Goal: Task Accomplishment & Management: Complete application form

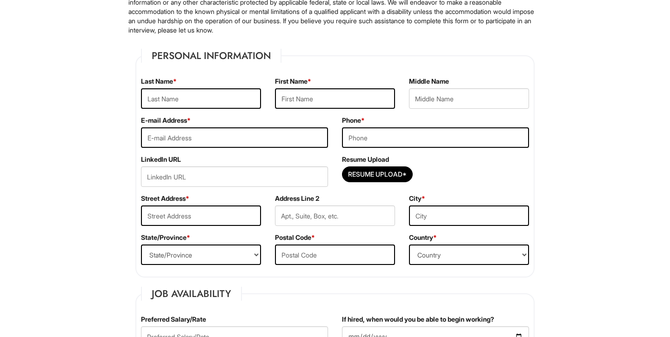
scroll to position [106, 0]
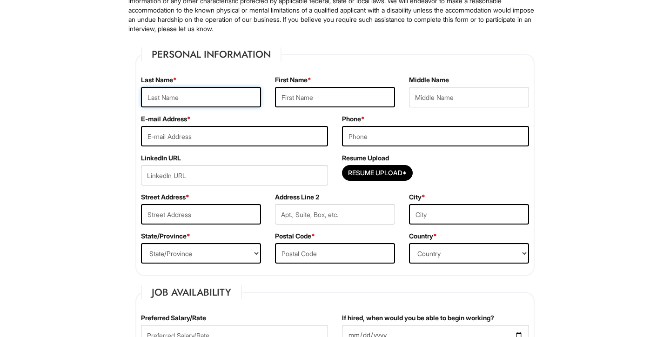
click at [209, 92] on input "text" at bounding box center [201, 97] width 120 height 20
type input "Kazi"
type input "Arwa"
type input "[EMAIL_ADDRESS][DOMAIN_NAME]"
type input "4432353106"
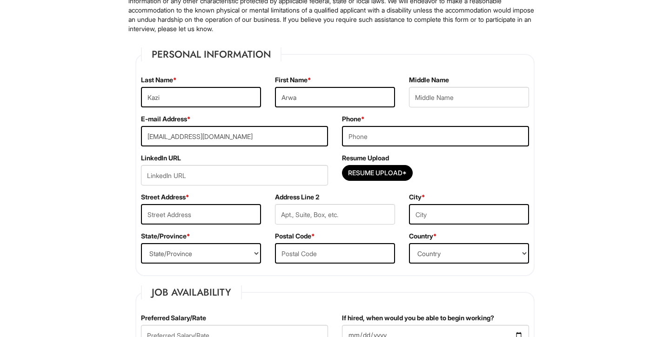
type input "[STREET_ADDRESS][PERSON_NAME]"
type input "[US_STATE][GEOGRAPHIC_DATA]"
select select "DC"
type input "20007"
select select "[GEOGRAPHIC_DATA]"
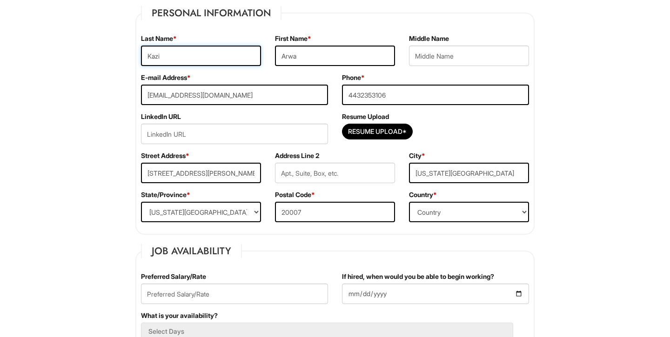
scroll to position [151, 0]
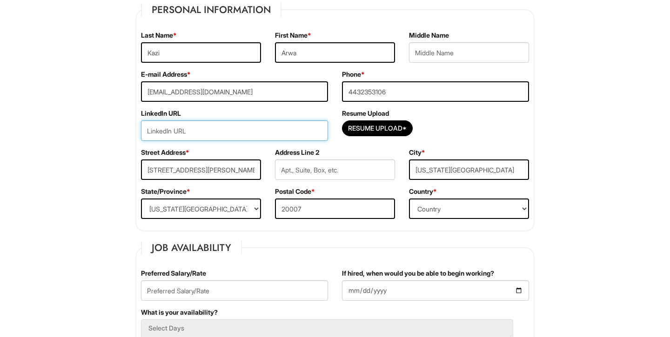
click at [218, 127] on input "url" at bounding box center [234, 130] width 187 height 20
paste input "[DOMAIN_NAME][URL][PERSON_NAME]"
type input "[DOMAIN_NAME][URL][PERSON_NAME]"
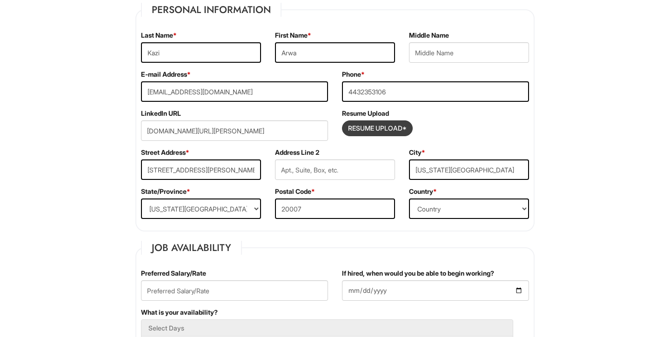
click at [387, 130] on input "Resume Upload*" at bounding box center [377, 128] width 70 height 15
type input "C:\fakepath\arwas CV updated.docx"
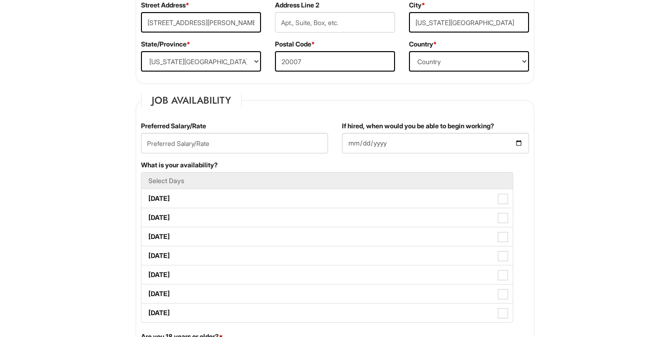
scroll to position [301, 0]
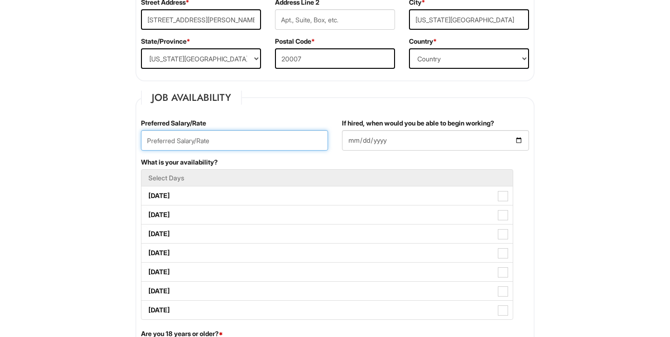
click at [278, 140] on input "text" at bounding box center [234, 140] width 187 height 20
type input "4"
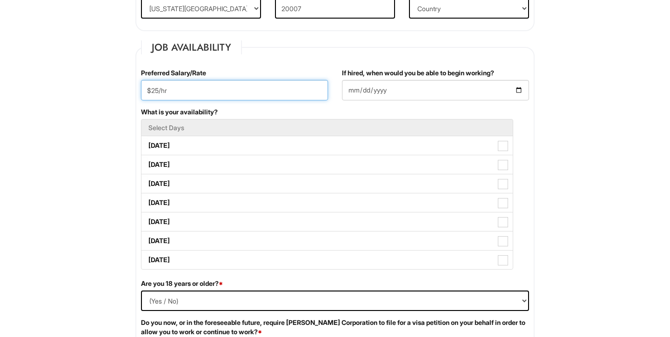
scroll to position [353, 0]
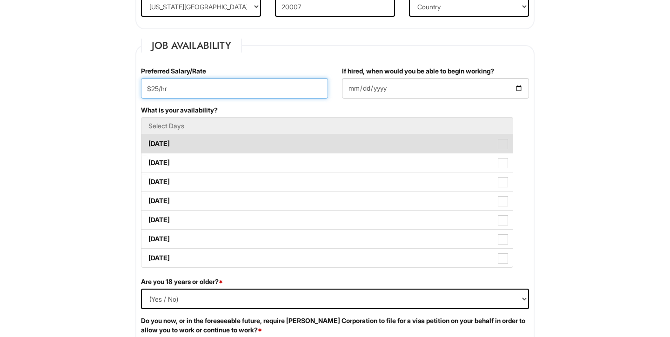
type input "$25/hr"
click at [206, 139] on label "[DATE]" at bounding box center [326, 143] width 371 height 19
click at [147, 139] on Available_Monday "[DATE]" at bounding box center [144, 139] width 6 height 6
checkbox Available_Monday "true"
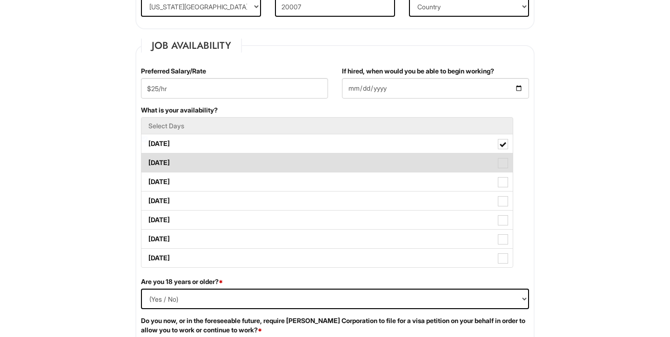
click at [199, 160] on label "[DATE]" at bounding box center [326, 163] width 371 height 19
click at [147, 160] on Available_Tuesday "[DATE]" at bounding box center [144, 158] width 6 height 6
checkbox Available_Tuesday "true"
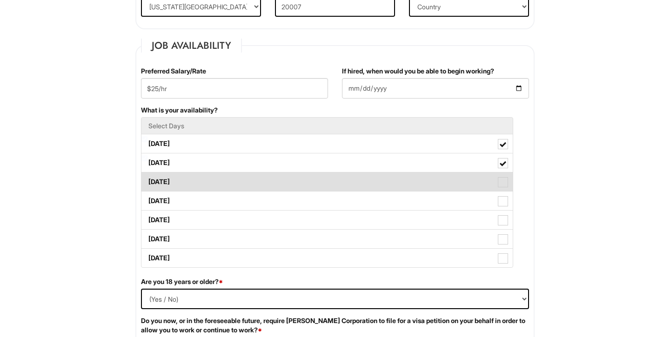
click at [194, 179] on label "[DATE]" at bounding box center [326, 182] width 371 height 19
click at [147, 179] on Available_Wednesday "[DATE]" at bounding box center [144, 177] width 6 height 6
checkbox Available_Wednesday "true"
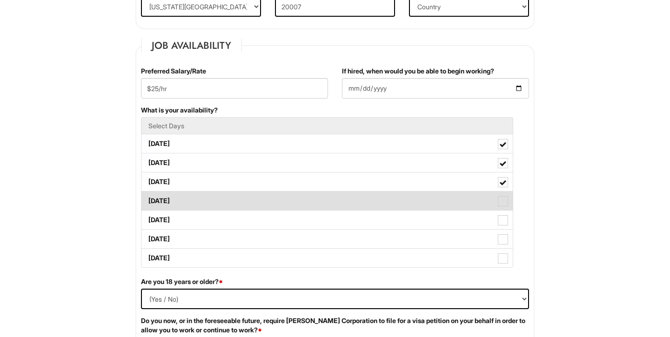
click at [193, 196] on label "[DATE]" at bounding box center [326, 201] width 371 height 19
click at [147, 196] on Available_Thursday "[DATE]" at bounding box center [144, 197] width 6 height 6
checkbox Available_Thursday "true"
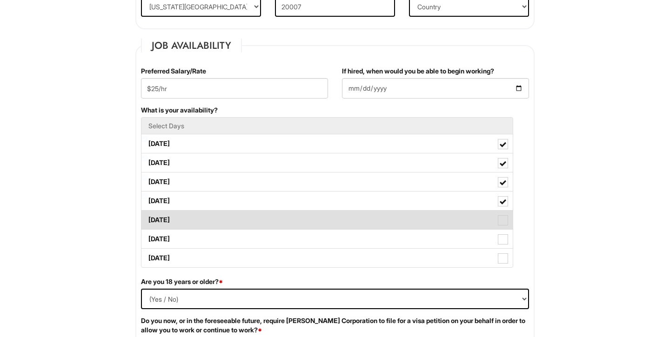
click at [195, 216] on label "[DATE]" at bounding box center [326, 220] width 371 height 19
click at [147, 216] on Available_Friday "[DATE]" at bounding box center [144, 216] width 6 height 6
checkbox Available_Friday "true"
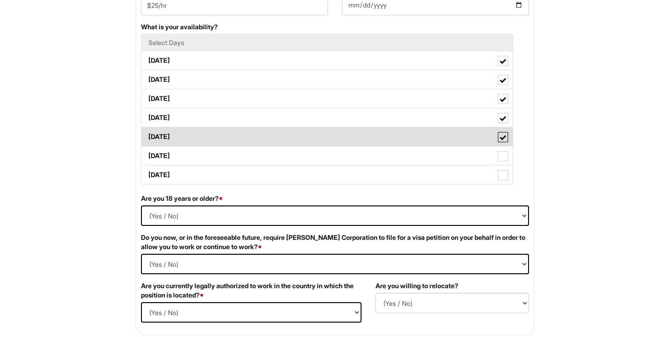
scroll to position [438, 0]
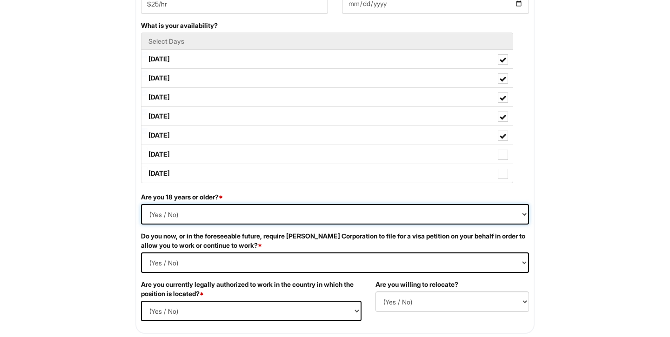
click at [191, 215] on select "(Yes / No) Yes No" at bounding box center [335, 214] width 388 height 20
select select "Yes"
click at [141, 204] on select "(Yes / No) Yes No" at bounding box center [335, 214] width 388 height 20
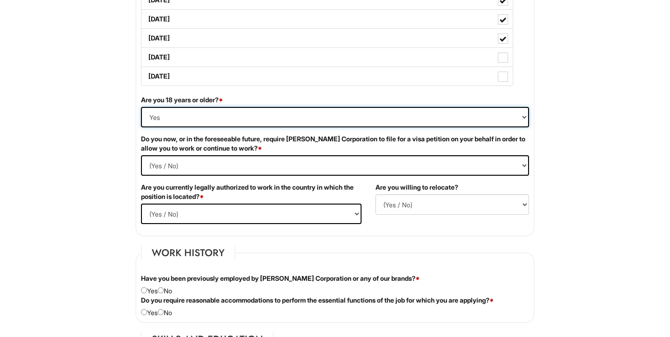
scroll to position [537, 0]
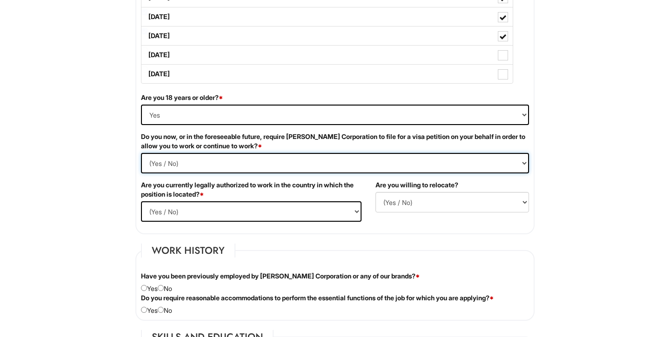
click at [202, 165] on Required "(Yes / No) Yes No" at bounding box center [335, 163] width 388 height 20
select Required "No"
click at [141, 153] on Required "(Yes / No) Yes No" at bounding box center [335, 163] width 388 height 20
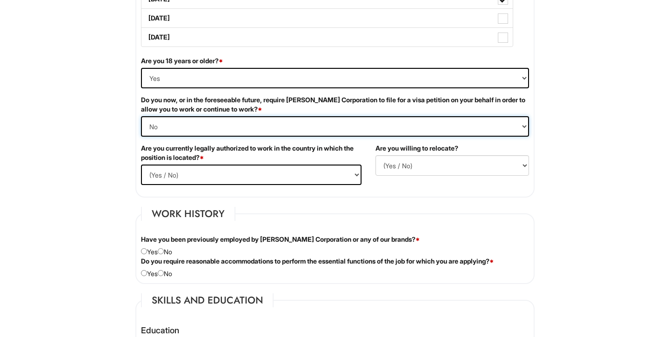
scroll to position [575, 0]
click at [194, 182] on select "(Yes / No) Yes No" at bounding box center [251, 174] width 221 height 20
select select "Yes"
click at [141, 164] on select "(Yes / No) Yes No" at bounding box center [251, 174] width 221 height 20
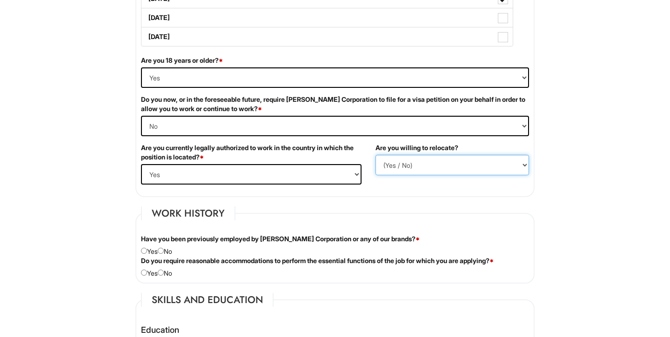
click at [420, 161] on select "(Yes / No) No Yes" at bounding box center [452, 165] width 154 height 20
select select "N"
click at [375, 155] on select "(Yes / No) No Yes" at bounding box center [452, 165] width 154 height 20
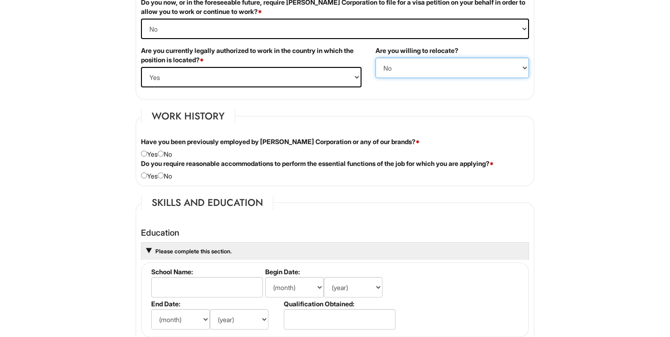
scroll to position [673, 0]
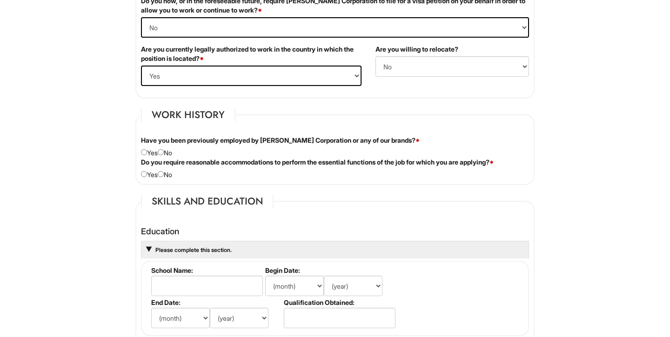
click at [168, 152] on div "Have you been previously employed by [PERSON_NAME] Corporation or any of our br…" at bounding box center [335, 147] width 402 height 22
click at [164, 151] on input "radio" at bounding box center [161, 152] width 6 height 6
radio input "true"
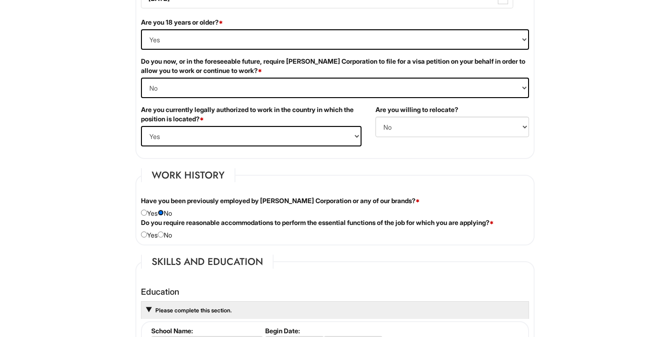
scroll to position [756, 0]
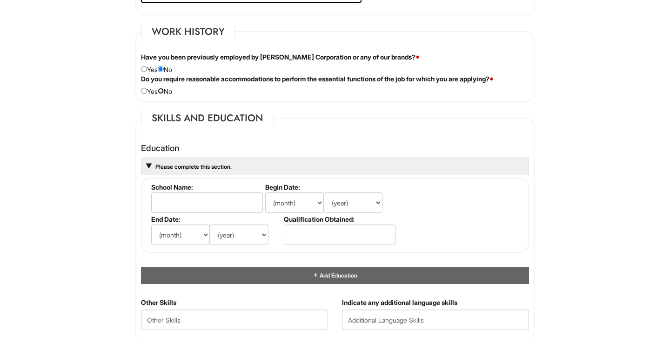
click at [164, 92] on input "radio" at bounding box center [161, 91] width 6 height 6
radio input "true"
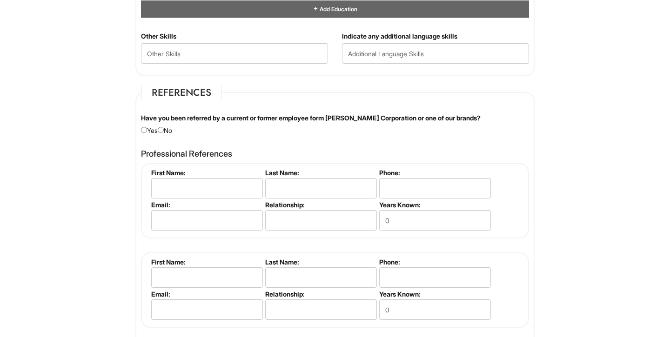
scroll to position [1025, 0]
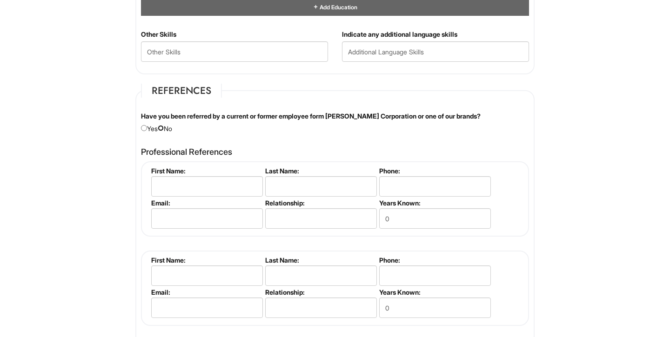
click at [164, 127] on input "radio" at bounding box center [161, 128] width 6 height 6
radio input "true"
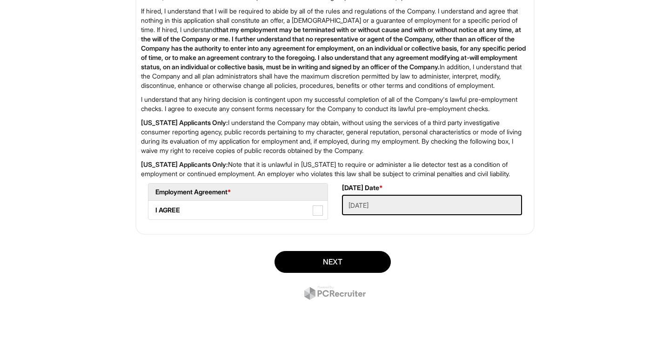
scroll to position [1517, 0]
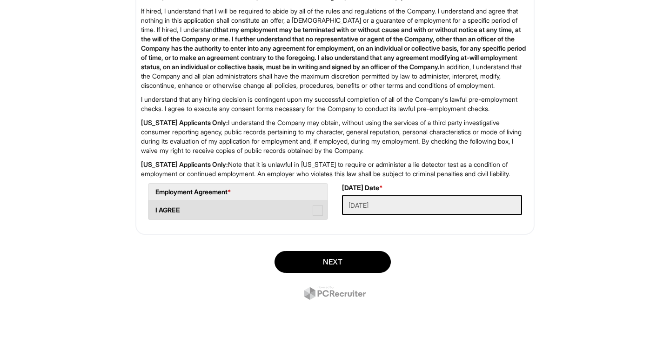
click at [316, 211] on span at bounding box center [318, 211] width 10 height 10
click at [154, 209] on AGREE "I AGREE" at bounding box center [151, 206] width 6 height 6
checkbox AGREE "true"
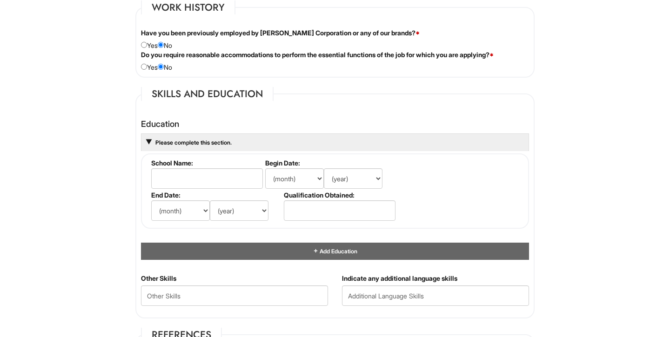
scroll to position [794, 0]
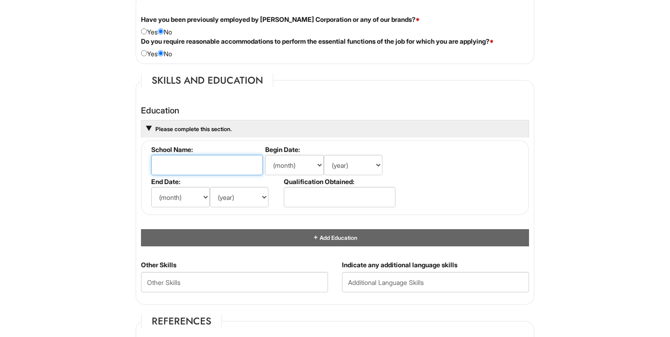
click at [206, 165] on input "text" at bounding box center [207, 165] width 112 height 20
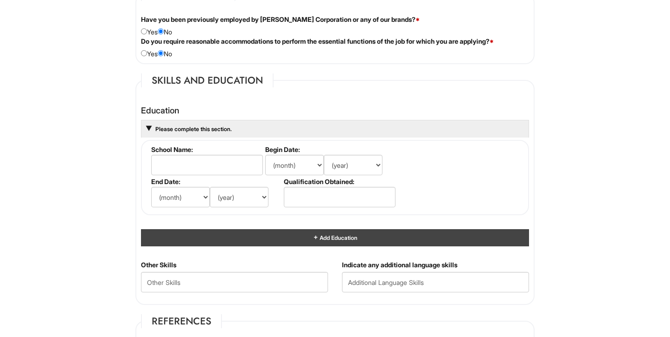
click at [204, 241] on div "Add Education" at bounding box center [335, 237] width 388 height 17
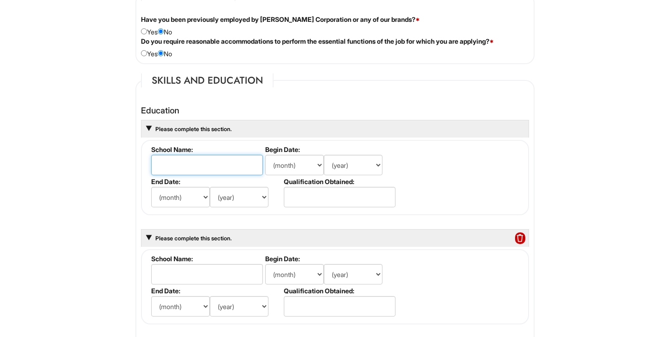
click at [184, 166] on input "text" at bounding box center [207, 165] width 112 height 20
type input "Institute of Management Sciences, [GEOGRAPHIC_DATA]"
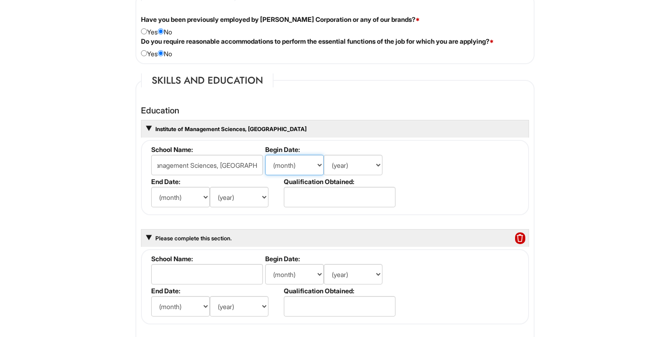
click at [294, 165] on select "(month) Jan Feb Mar Apr May Jun [DATE] Aug Sep Oct Nov Dec" at bounding box center [294, 165] width 59 height 20
select select "9"
click at [265, 155] on select "(month) Jan Feb Mar Apr May Jun [DATE] Aug Sep Oct Nov Dec" at bounding box center [294, 165] width 59 height 20
click at [354, 168] on select "(year) 2029 2028 2027 2026 2025 2024 2023 2022 2021 2020 2019 2018 2017 2016 20…" at bounding box center [353, 165] width 59 height 20
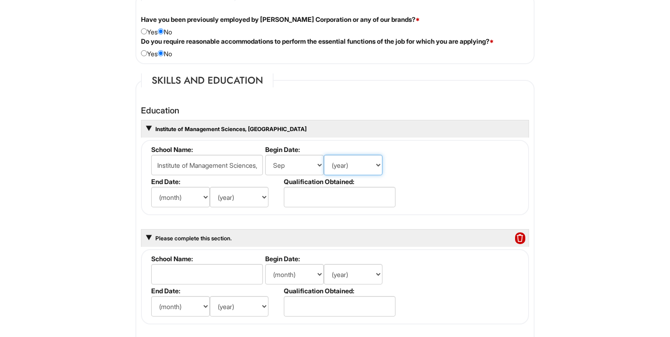
select select "2017"
click at [324, 155] on select "(year) 2029 2028 2027 2026 2025 2024 2023 2022 2021 2020 2019 2018 2017 2016 20…" at bounding box center [353, 165] width 59 height 20
click at [184, 198] on select "(month) Jan Feb Mar Apr May Jun [DATE] Aug Sep Oct Nov Dec" at bounding box center [180, 197] width 59 height 20
select select "7"
click at [151, 187] on select "(month) Jan Feb Mar Apr May Jun [DATE] Aug Sep Oct Nov Dec" at bounding box center [180, 197] width 59 height 20
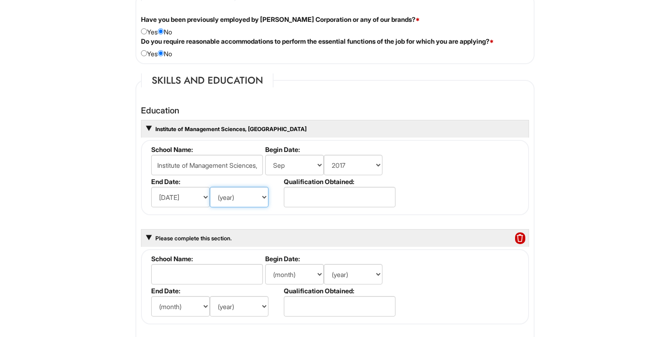
click at [231, 198] on select "(year) 2029 2028 2027 2026 2025 2024 2023 2022 2021 2020 2019 2018 2017 2016 20…" at bounding box center [239, 197] width 59 height 20
select select "2021"
click at [210, 187] on select "(year) 2029 2028 2027 2026 2025 2024 2023 2022 2021 2020 2019 2018 2017 2016 20…" at bounding box center [239, 197] width 59 height 20
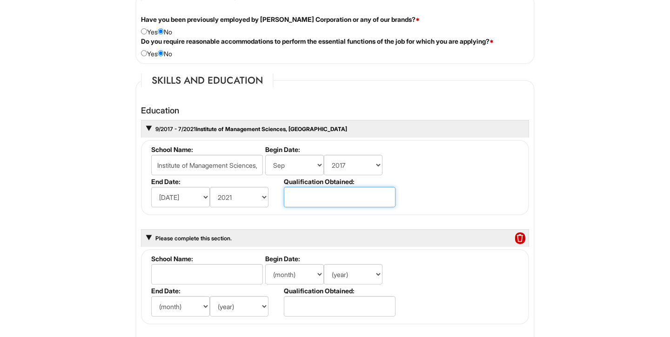
click at [324, 198] on input "text" at bounding box center [340, 197] width 112 height 20
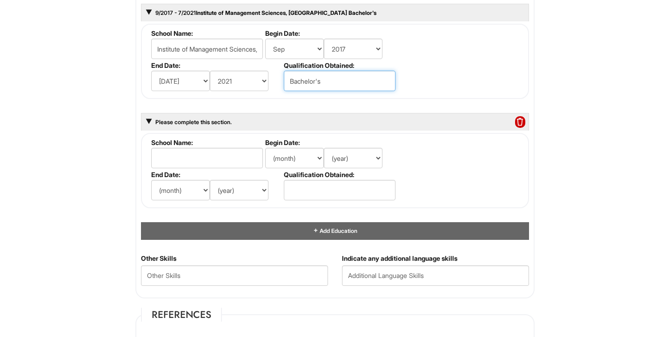
scroll to position [911, 0]
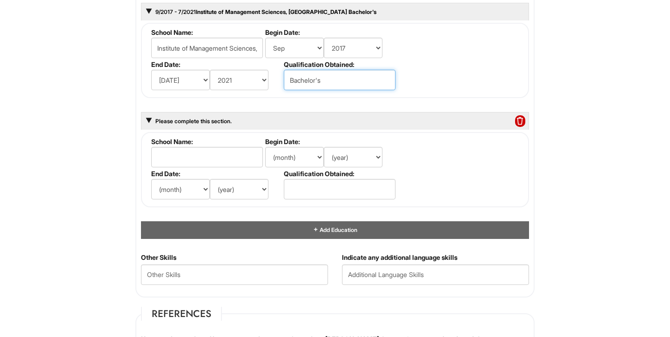
type input "Bachelor's"
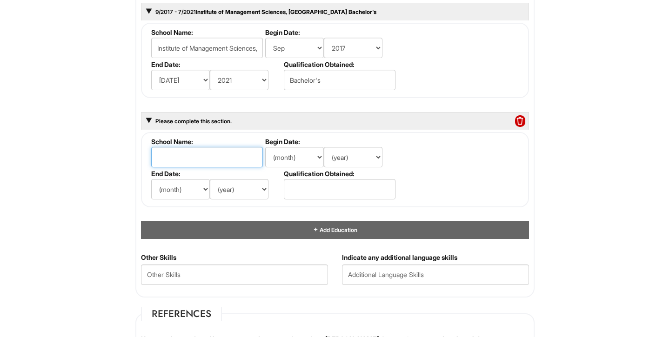
click at [237, 152] on input "text" at bounding box center [207, 157] width 112 height 20
type input "Institute of Management Sciences, [GEOGRAPHIC_DATA]"
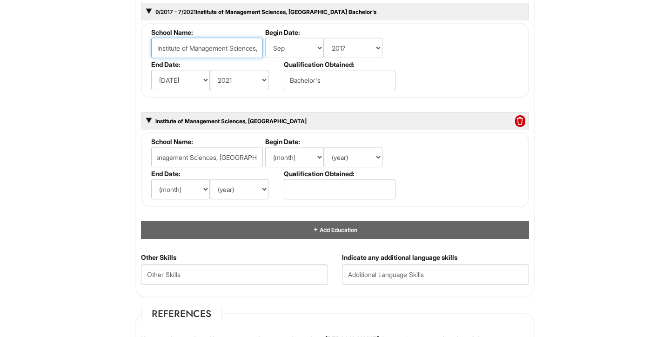
click at [238, 50] on input "Institute of Management Sciences, [GEOGRAPHIC_DATA]" at bounding box center [207, 48] width 112 height 20
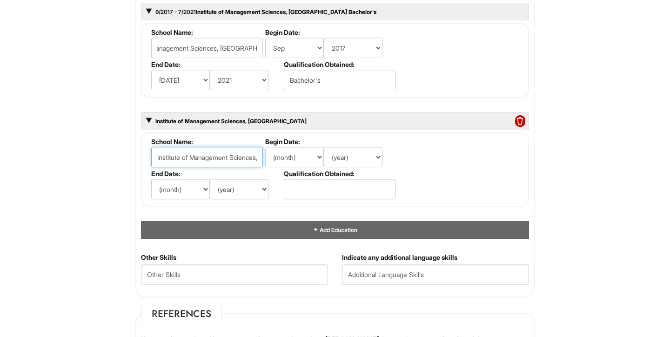
scroll to position [0, 0]
click at [243, 152] on input "Institute of Management Sciences, [GEOGRAPHIC_DATA]" at bounding box center [207, 157] width 112 height 20
click at [284, 161] on select "(month) Jan Feb Mar Apr May Jun [DATE] Aug Sep Oct Nov Dec" at bounding box center [294, 157] width 59 height 20
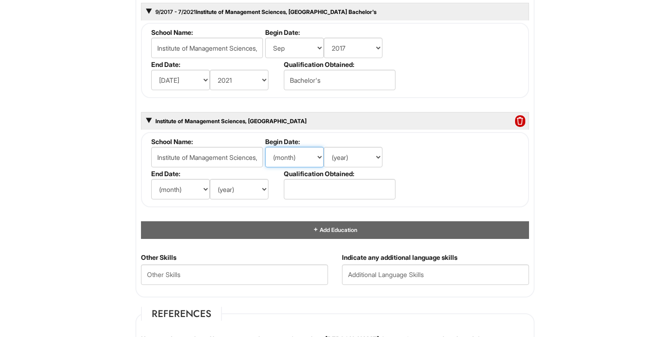
select select "9"
click at [265, 147] on select "(month) Jan Feb Mar Apr May Jun [DATE] Aug Sep Oct Nov Dec" at bounding box center [294, 157] width 59 height 20
click at [349, 155] on select "(year) 2029 2028 2027 2026 2025 2024 2023 2022 2021 2020 2019 2018 2017 2016 20…" at bounding box center [353, 157] width 59 height 20
select select "2021"
click at [324, 147] on select "(year) 2029 2028 2027 2026 2025 2024 2023 2022 2021 2020 2019 2018 2017 2016 20…" at bounding box center [353, 157] width 59 height 20
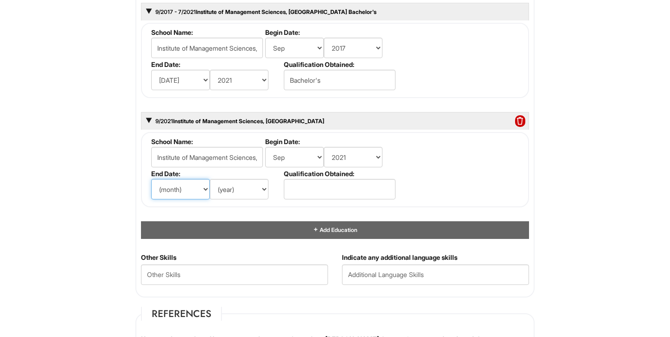
click at [195, 187] on select "(month) Jan Feb Mar Apr May Jun [DATE] Aug Sep Oct Nov Dec" at bounding box center [180, 189] width 59 height 20
select select "7"
click at [151, 179] on select "(month) Jan Feb Mar Apr May Jun [DATE] Aug Sep Oct Nov Dec" at bounding box center [180, 189] width 59 height 20
click at [234, 197] on select "(year) 2029 2028 2027 2026 2025 2024 2023 2022 2021 2020 2019 2018 2017 2016 20…" at bounding box center [239, 189] width 59 height 20
click at [210, 179] on select "(year) 2029 2028 2027 2026 2025 2024 2023 2022 2021 2020 2019 2018 2017 2016 20…" at bounding box center [239, 189] width 59 height 20
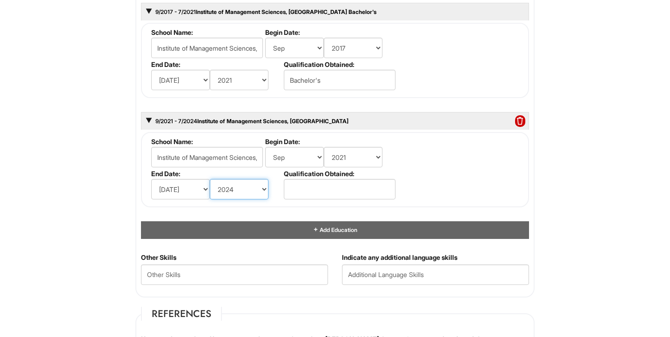
click at [250, 194] on select "(year) 2029 2028 2027 2026 2025 2024 2023 2022 2021 2020 2019 2018 2017 2016 20…" at bounding box center [239, 189] width 59 height 20
select select "2023"
click at [210, 179] on select "(year) 2029 2028 2027 2026 2025 2024 2023 2022 2021 2020 2019 2018 2017 2016 20…" at bounding box center [239, 189] width 59 height 20
click at [305, 194] on input "text" at bounding box center [340, 189] width 112 height 20
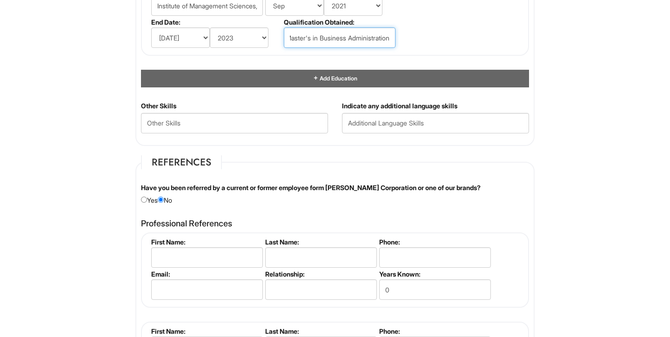
scroll to position [1064, 0]
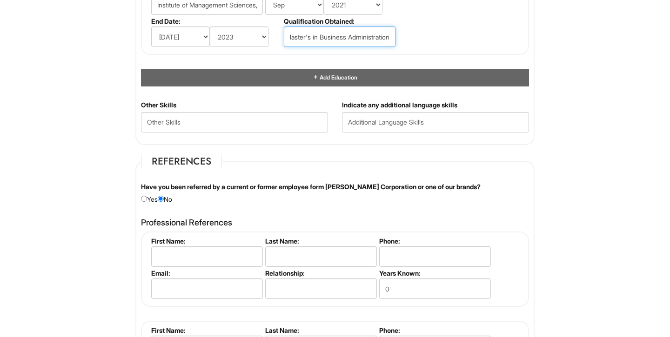
type input "Master's in Business Administration"
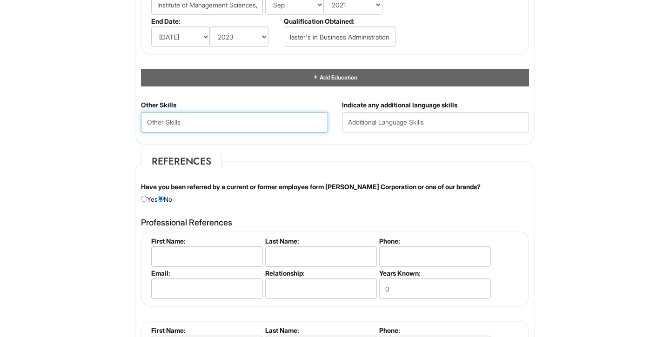
click at [273, 125] on Skills "text" at bounding box center [234, 122] width 187 height 20
type Skills "building client rapport,"
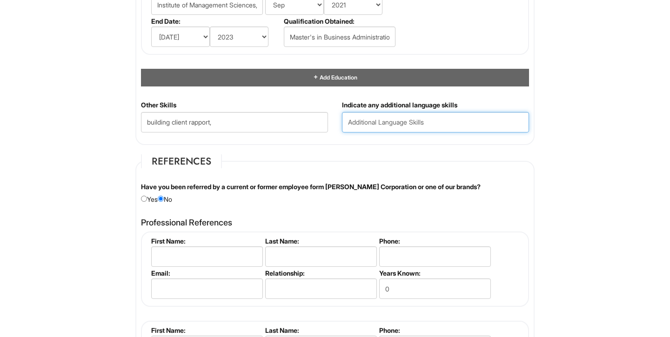
click at [380, 120] on input "text" at bounding box center [435, 122] width 187 height 20
type input "Urdu, Pushto/Pashto"
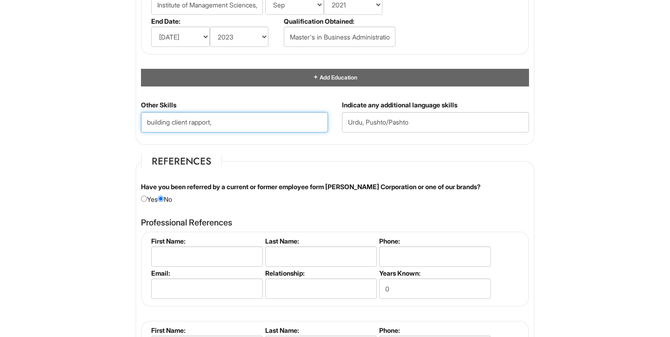
click at [286, 119] on Skills "building client rapport," at bounding box center [234, 122] width 187 height 20
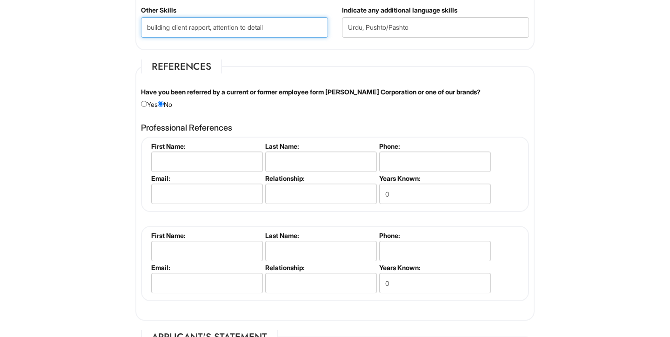
scroll to position [1161, 0]
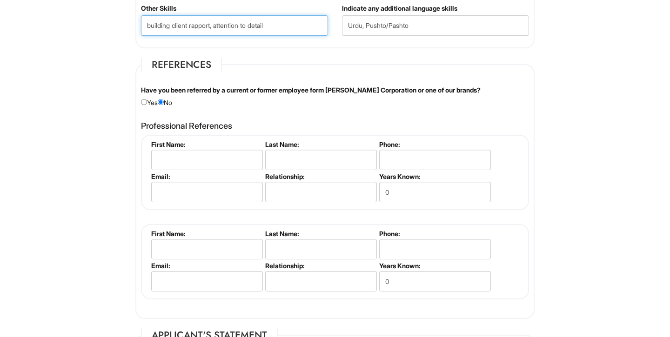
type Skills "building client rapport, attention to detail"
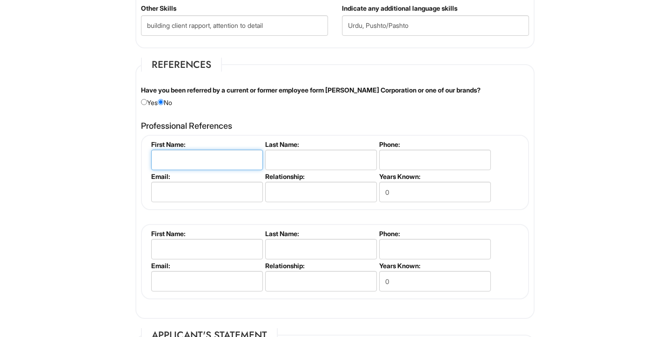
click at [191, 158] on input "text" at bounding box center [207, 160] width 112 height 20
type input "Mahnoor"
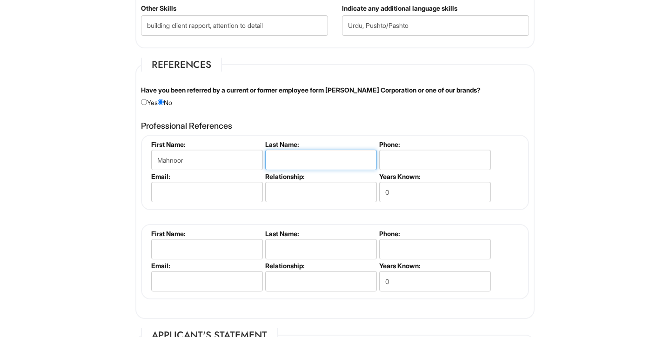
click at [299, 153] on input "text" at bounding box center [321, 160] width 112 height 20
type input "[DEMOGRAPHIC_DATA]"
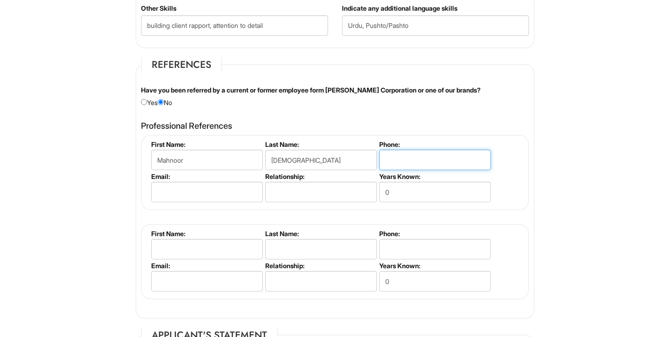
click at [435, 159] on input "tel" at bounding box center [435, 160] width 112 height 20
type input "[PHONE_NUMBER]"
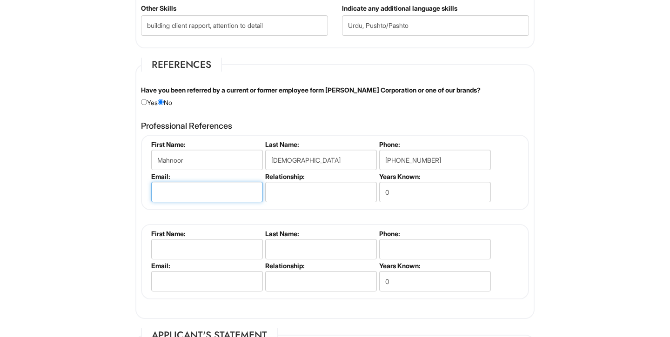
click at [241, 192] on input "email" at bounding box center [207, 192] width 112 height 20
click at [318, 197] on input "text" at bounding box center [321, 192] width 112 height 20
type input "Relative"
click at [442, 189] on input "0" at bounding box center [435, 192] width 112 height 20
type input "04 years"
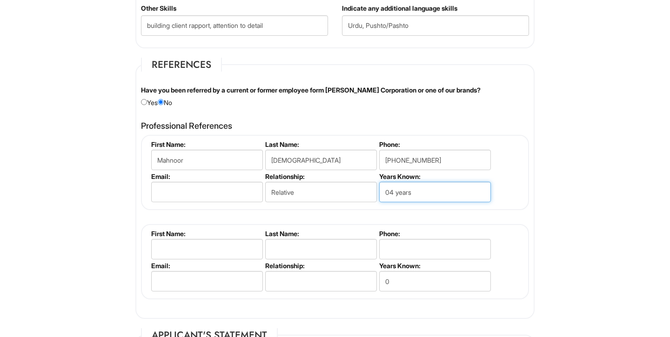
drag, startPoint x: 433, startPoint y: 188, endPoint x: 377, endPoint y: 189, distance: 55.8
click at [377, 189] on li "Years Known: 04 years" at bounding box center [434, 189] width 114 height 32
click at [338, 190] on input "Relative" at bounding box center [321, 192] width 112 height 20
type input "R"
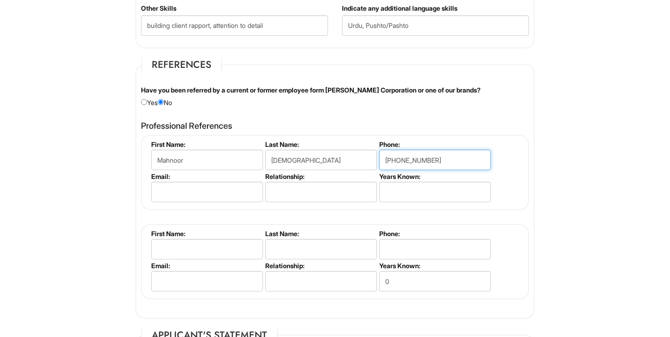
drag, startPoint x: 446, startPoint y: 160, endPoint x: 296, endPoint y: 158, distance: 149.8
click at [296, 141] on ul "First Name: [GEOGRAPHIC_DATA] Last Name: [PERSON_NAME] Phone: [PHONE_NUMBER] Em…" at bounding box center [336, 141] width 375 height 0
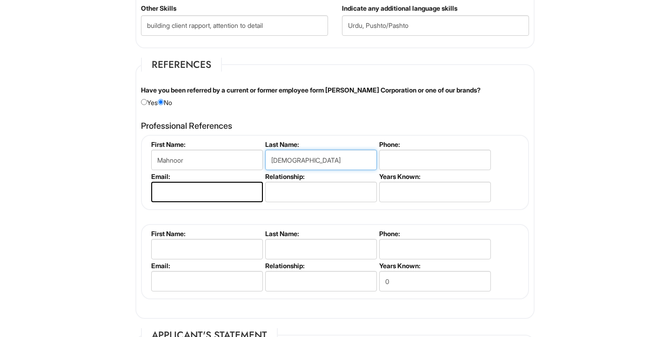
drag, startPoint x: 287, startPoint y: 164, endPoint x: 197, endPoint y: 162, distance: 90.3
click at [197, 141] on ul "First Name: [GEOGRAPHIC_DATA] Last Name: [PERSON_NAME] Phone: Email: Relationsh…" at bounding box center [336, 141] width 375 height 0
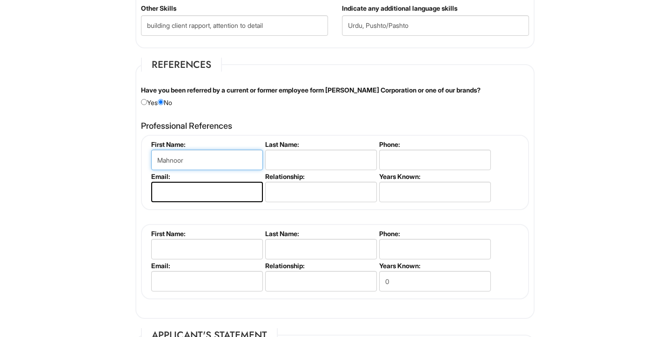
drag, startPoint x: 187, startPoint y: 155, endPoint x: 112, endPoint y: 148, distance: 75.2
drag, startPoint x: 194, startPoint y: 158, endPoint x: 89, endPoint y: 155, distance: 105.2
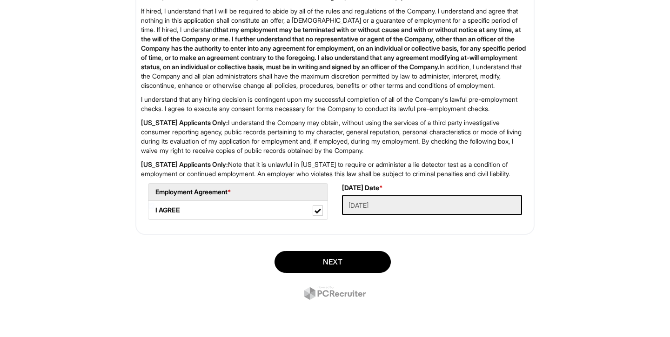
scroll to position [1600, 0]
click at [337, 273] on button "Next" at bounding box center [332, 262] width 116 height 22
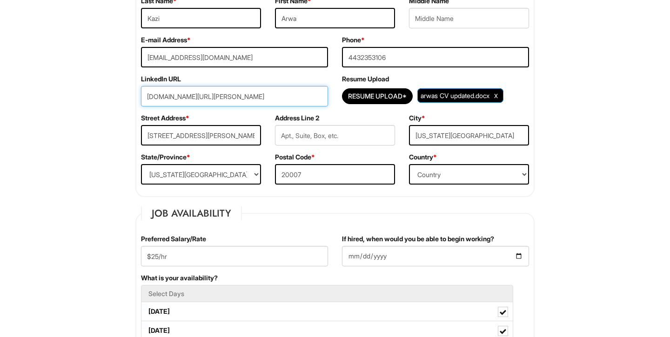
scroll to position [185, 0]
click at [254, 98] on input "[DOMAIN_NAME][URL][PERSON_NAME]" at bounding box center [234, 97] width 187 height 20
click at [181, 96] on input "[DOMAIN_NAME][URL][PERSON_NAME]" at bounding box center [234, 97] width 187 height 20
drag, startPoint x: 145, startPoint y: 97, endPoint x: 301, endPoint y: 98, distance: 155.9
click at [301, 98] on input "[DOMAIN_NAME][URL][PERSON_NAME]" at bounding box center [234, 97] width 187 height 20
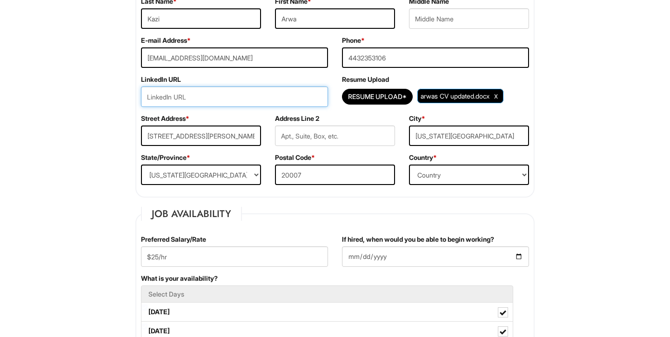
click at [192, 97] on input "url" at bounding box center [234, 97] width 187 height 20
paste input "[DOMAIN_NAME][URL][PERSON_NAME]"
click at [146, 96] on input "[DOMAIN_NAME][URL][PERSON_NAME]" at bounding box center [234, 97] width 187 height 20
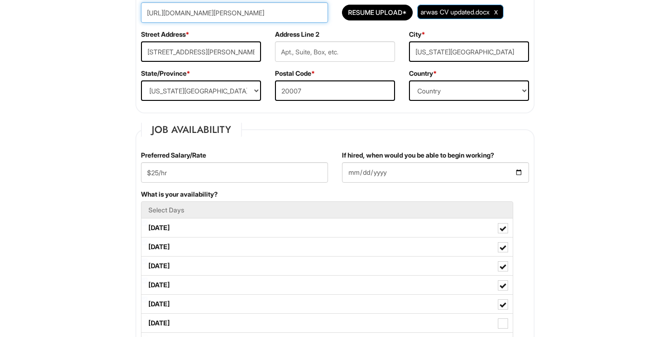
scroll to position [295, 0]
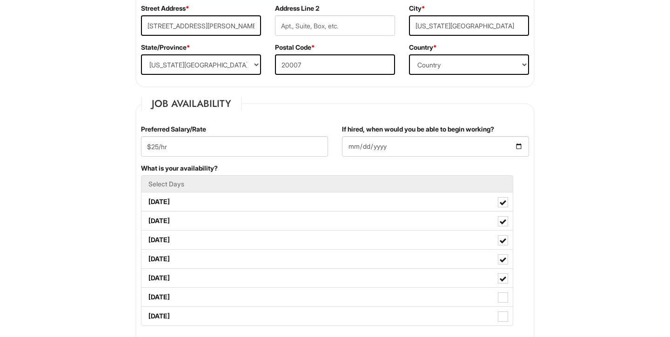
type input "[URL][DOMAIN_NAME][PERSON_NAME]"
click at [398, 145] on input "If hired, when would you be able to begin working?" at bounding box center [435, 146] width 187 height 20
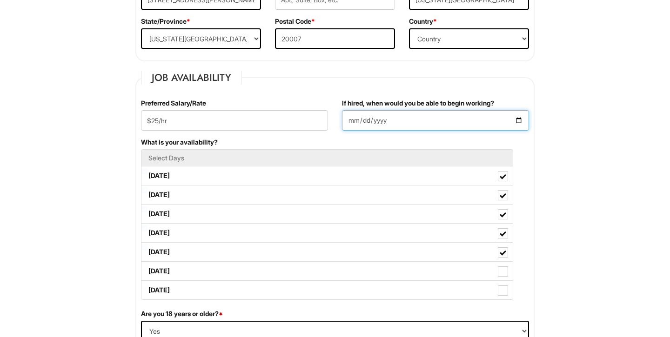
scroll to position [325, 0]
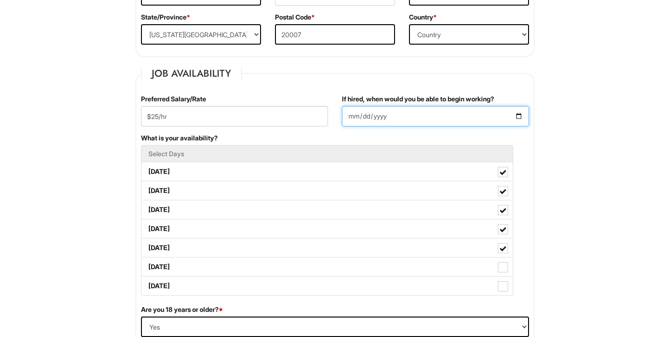
click at [516, 117] on input "If hired, when would you be able to begin working?" at bounding box center [435, 116] width 187 height 20
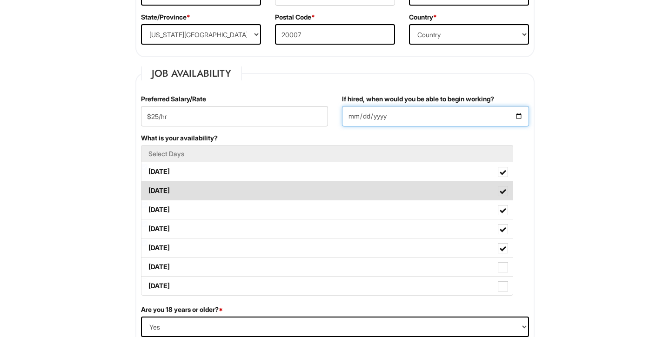
type input "[DATE]"
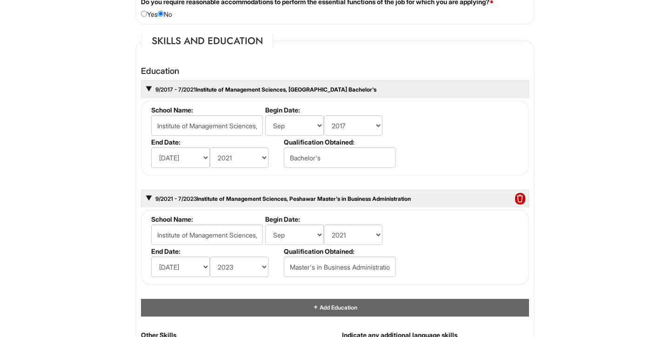
scroll to position [874, 0]
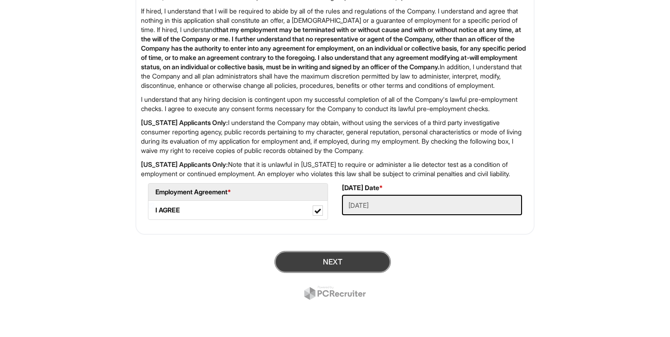
click at [328, 260] on button "Next" at bounding box center [332, 262] width 116 height 22
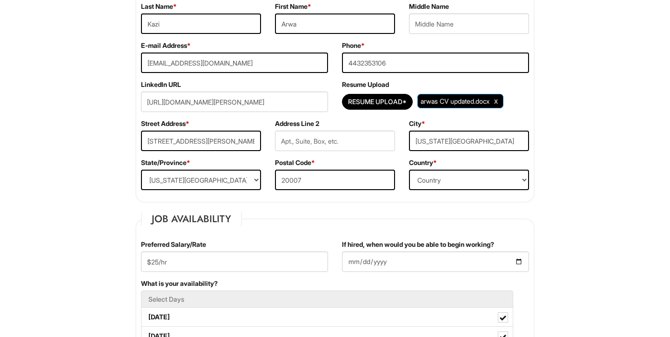
scroll to position [216, 0]
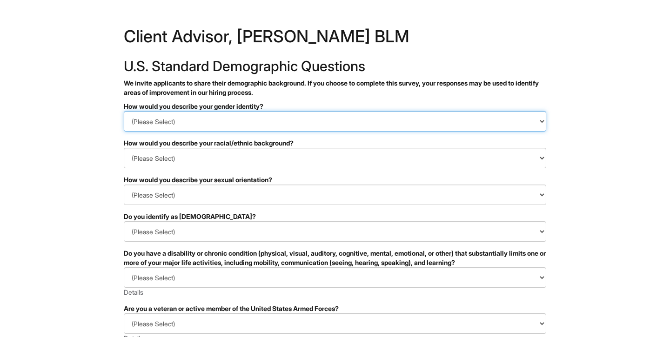
click at [228, 121] on select "(Please Select) Man Woman Non-binary I prefer to self-describe I don't wish to …" at bounding box center [335, 121] width 422 height 20
select select "Woman"
click at [124, 111] on select "(Please Select) Man Woman Non-binary I prefer to self-describe I don't wish to …" at bounding box center [335, 121] width 422 height 20
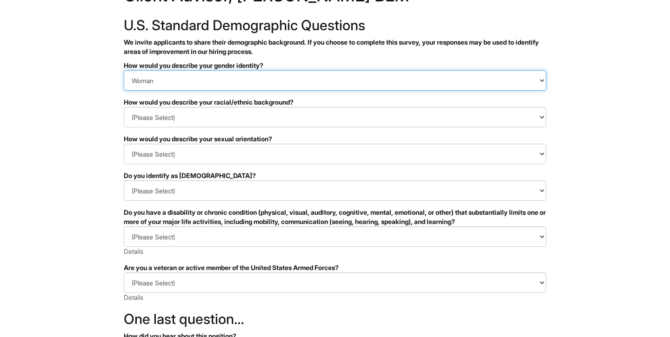
scroll to position [43, 0]
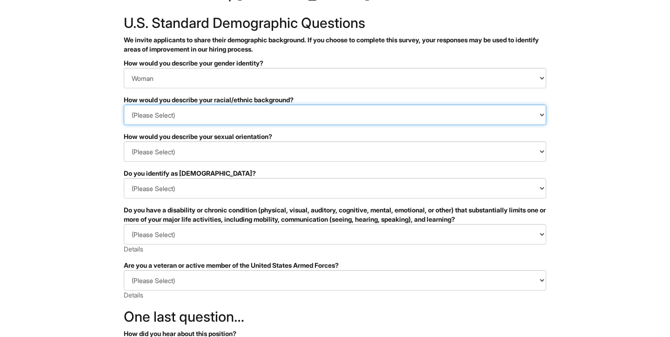
click at [195, 110] on select "(Please Select) Black or of African descent East Asian Hispanic, Latinx or of S…" at bounding box center [335, 115] width 422 height 20
click at [241, 119] on select "(Please Select) Black or of African descent East Asian Hispanic, Latinx or of S…" at bounding box center [335, 115] width 422 height 20
click at [124, 105] on select "(Please Select) Black or of African descent East Asian Hispanic, Latinx or of S…" at bounding box center [335, 115] width 422 height 20
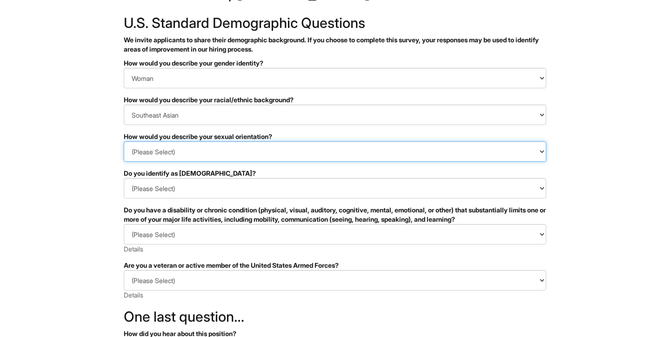
click at [179, 147] on select "(Please Select) Asexual Bisexual and/or pansexual Gay Heterosexual Lesbian Quee…" at bounding box center [335, 151] width 422 height 20
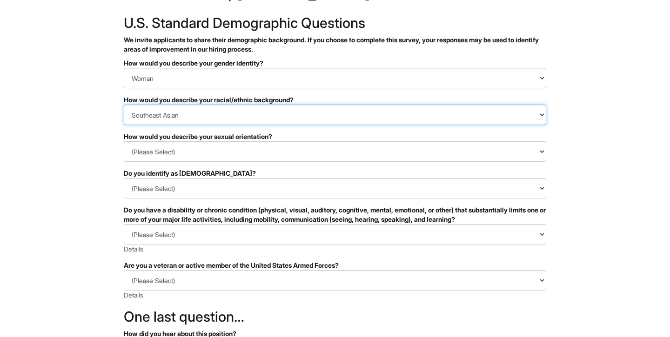
click at [269, 106] on select "(Please Select) Black or of African descent East Asian Hispanic, Latinx or of S…" at bounding box center [335, 115] width 422 height 20
select select "South Asian"
click at [124, 105] on select "(Please Select) Black or of African descent East Asian Hispanic, Latinx or of S…" at bounding box center [335, 115] width 422 height 20
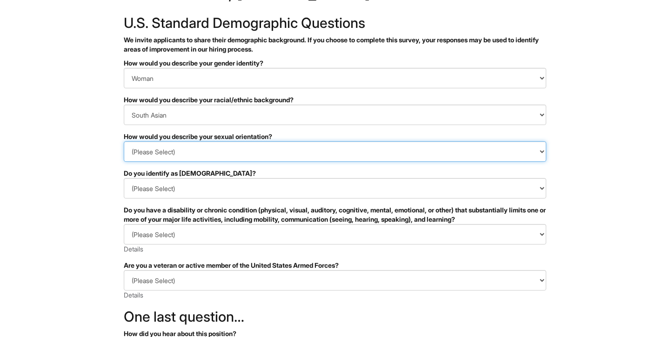
click at [248, 160] on select "(Please Select) Asexual Bisexual and/or pansexual Gay Heterosexual Lesbian Quee…" at bounding box center [335, 151] width 422 height 20
click at [260, 154] on select "(Please Select) Asexual Bisexual and/or pansexual Gay Heterosexual Lesbian Quee…" at bounding box center [335, 151] width 422 height 20
select select "Heterosexual"
click at [124, 141] on select "(Please Select) Asexual Bisexual and/or pansexual Gay Heterosexual Lesbian Quee…" at bounding box center [335, 151] width 422 height 20
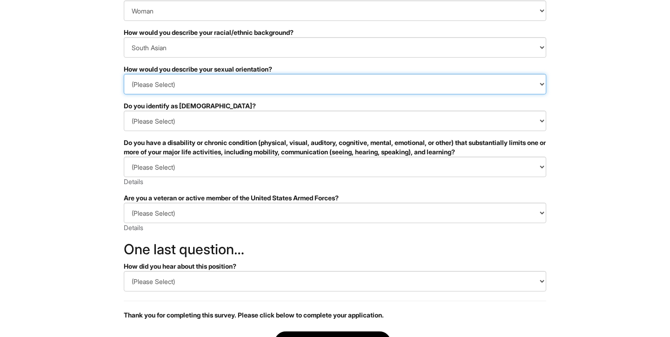
scroll to position [114, 0]
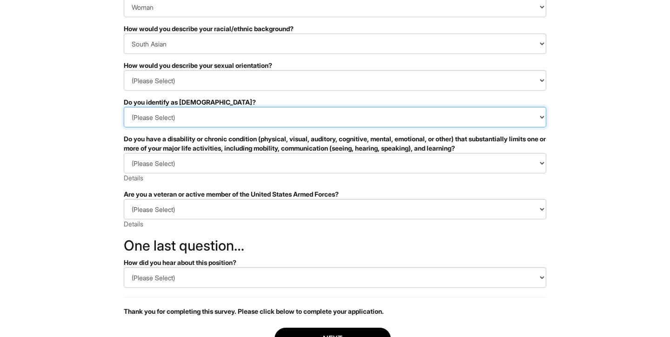
click at [197, 119] on select "(Please Select) Yes No I prefer to self-describe I don't wish to answer" at bounding box center [335, 117] width 422 height 20
select select "No"
click at [124, 107] on select "(Please Select) Yes No I prefer to self-describe I don't wish to answer" at bounding box center [335, 117] width 422 height 20
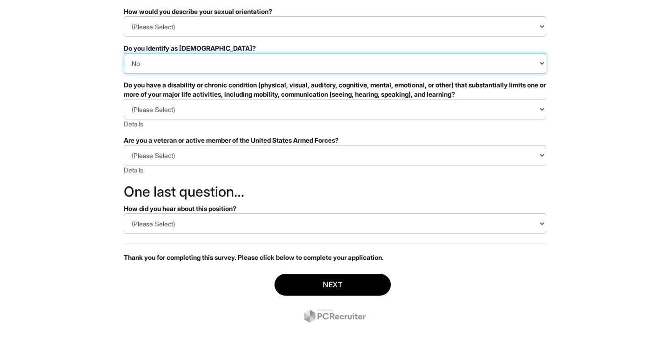
scroll to position [169, 0]
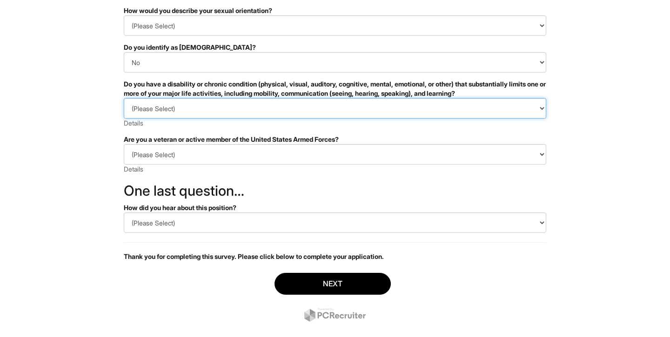
click at [195, 109] on select "(Please Select) YES, I HAVE A DISABILITY (or previously had a disability) NO, I…" at bounding box center [335, 108] width 422 height 20
select select "NO, I DON'T HAVE A DISABILITY"
click at [124, 98] on select "(Please Select) YES, I HAVE A DISABILITY (or previously had a disability) NO, I…" at bounding box center [335, 108] width 422 height 20
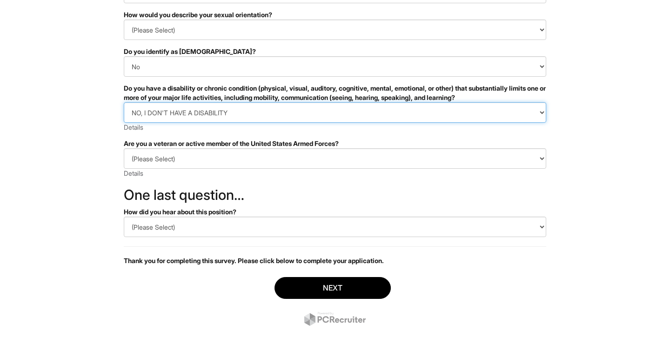
scroll to position [187, 0]
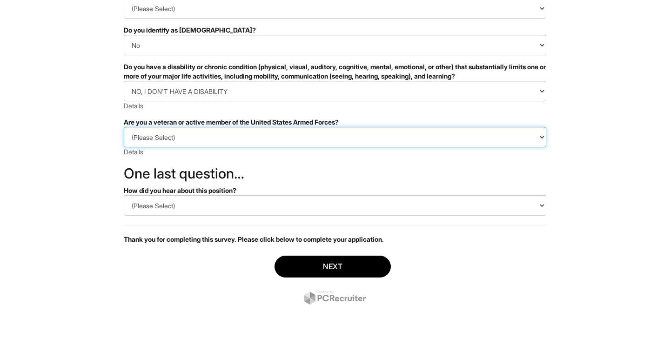
click at [193, 140] on select "(Please Select) I IDENTIFY AS ONE OR MORE OF THE CLASSIFICATIONS OF PROTECTED V…" at bounding box center [335, 137] width 422 height 20
select select "I AM NOT A PROTECTED VETERAN"
click at [124, 127] on select "(Please Select) I IDENTIFY AS ONE OR MORE OF THE CLASSIFICATIONS OF PROTECTED V…" at bounding box center [335, 137] width 422 height 20
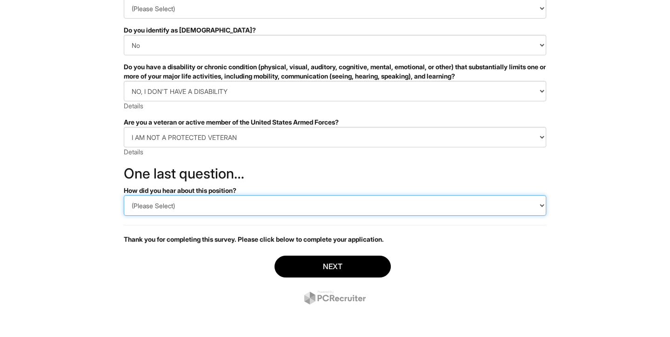
click at [188, 205] on select "(Please Select) CareerBuilder Indeed LinkedIn Monster Referral Other" at bounding box center [335, 205] width 422 height 20
select select "LinkedIn"
click at [124, 195] on select "(Please Select) CareerBuilder Indeed LinkedIn Monster Referral Other" at bounding box center [335, 205] width 422 height 20
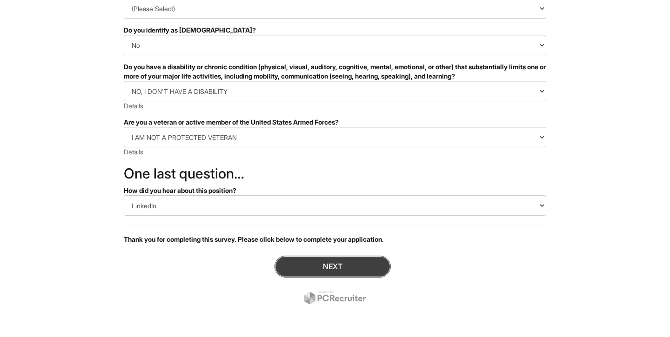
click at [313, 268] on button "Next" at bounding box center [332, 267] width 116 height 22
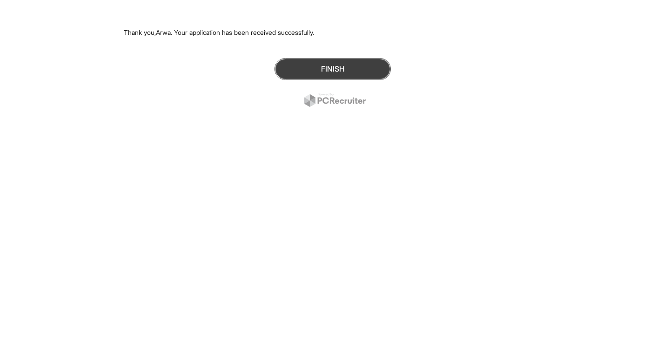
click at [330, 73] on button "Finish" at bounding box center [332, 69] width 116 height 22
